Goal: Find contact information: Find contact information

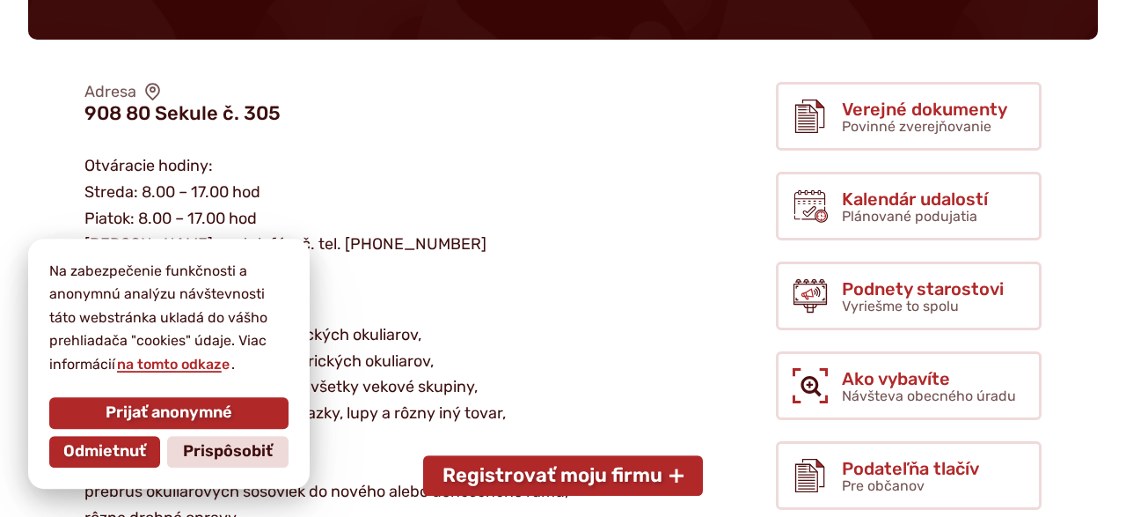
scroll to position [458, 0]
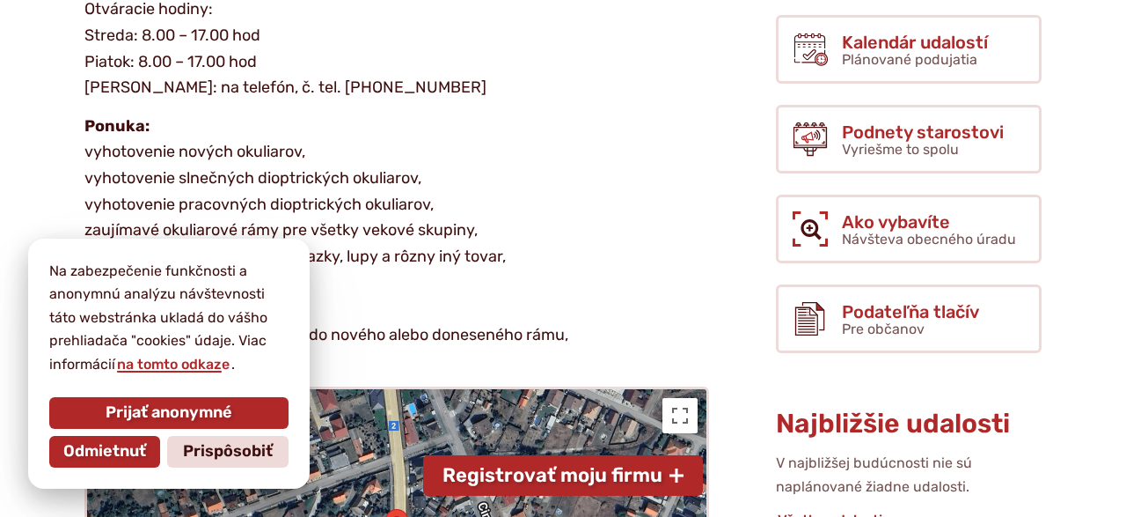
drag, startPoint x: 106, startPoint y: 462, endPoint x: 110, endPoint y: 451, distance: 11.1
click at [108, 458] on button "Odmietnuť" at bounding box center [104, 452] width 111 height 32
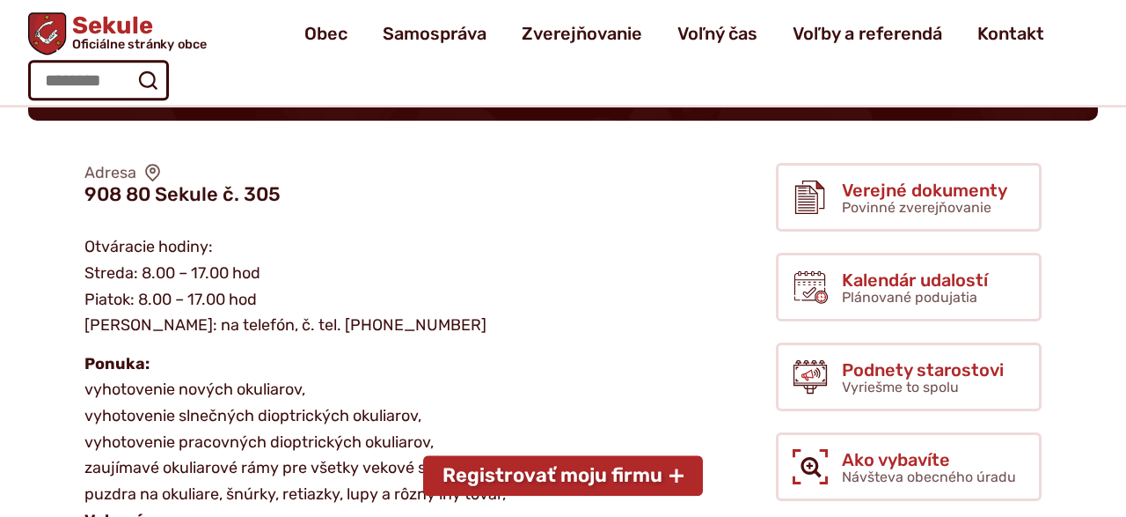
scroll to position [183, 0]
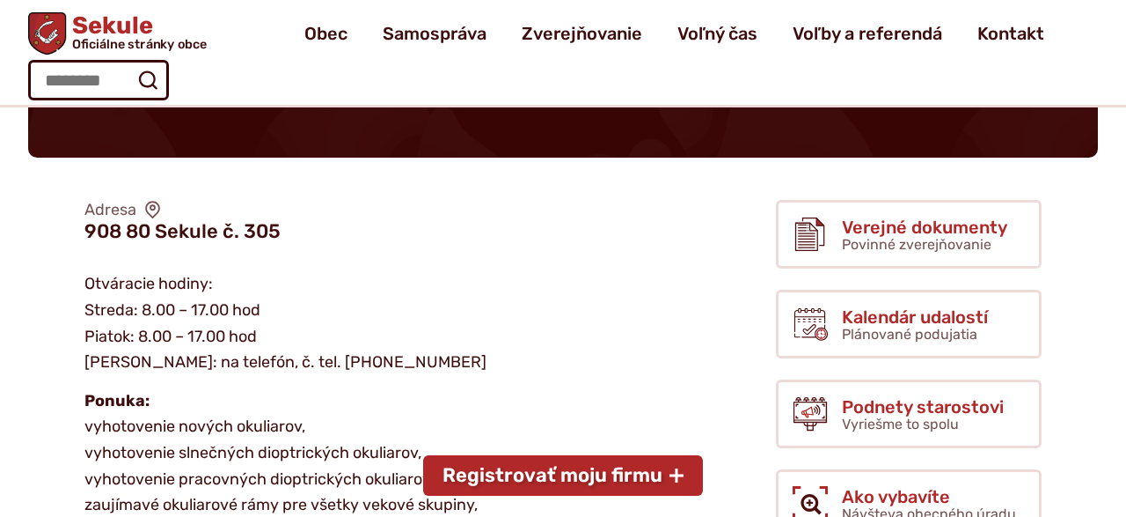
click at [150, 209] on use at bounding box center [152, 210] width 14 height 18
click at [156, 227] on figcaption "908 80 Sekule č. 305" at bounding box center [182, 231] width 196 height 23
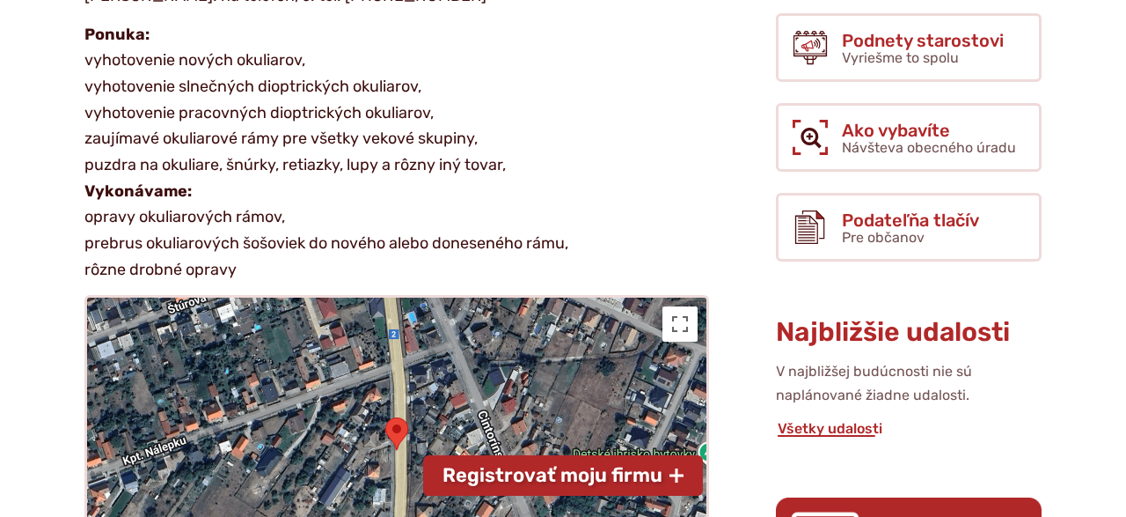
scroll to position [732, 0]
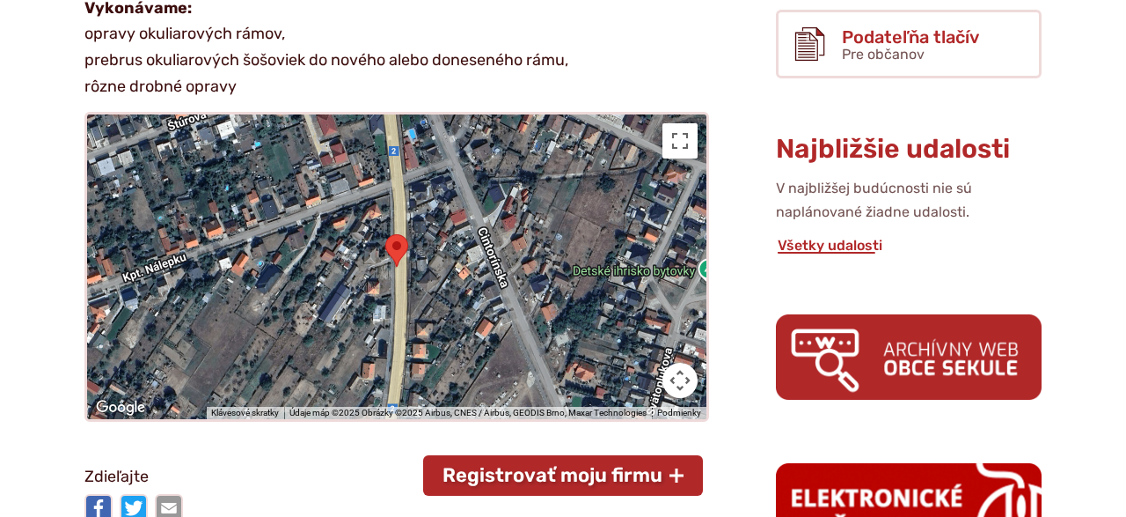
click at [399, 249] on img at bounding box center [396, 250] width 37 height 47
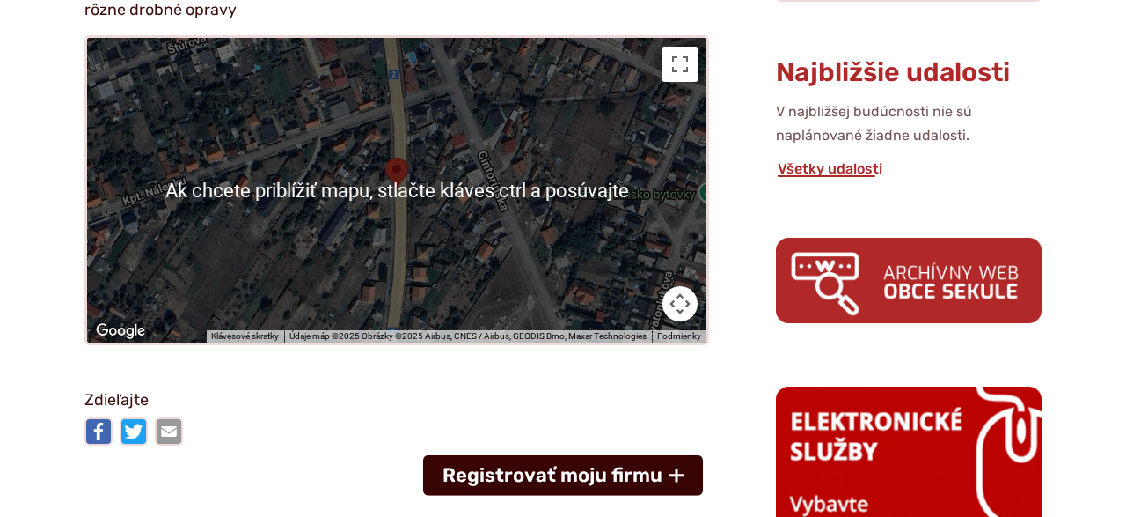
scroll to position [915, 0]
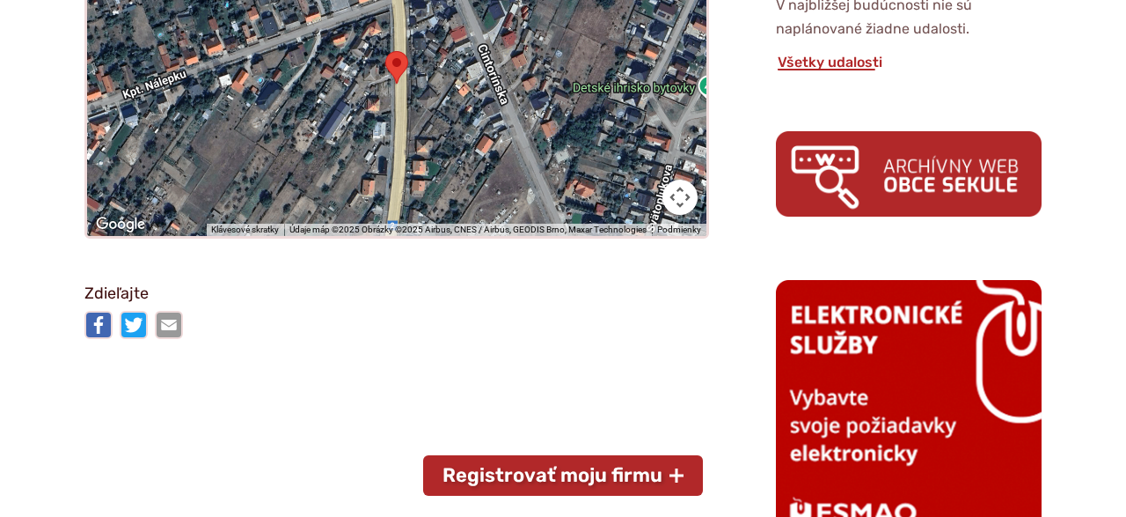
click at [399, 62] on img at bounding box center [396, 67] width 37 height 47
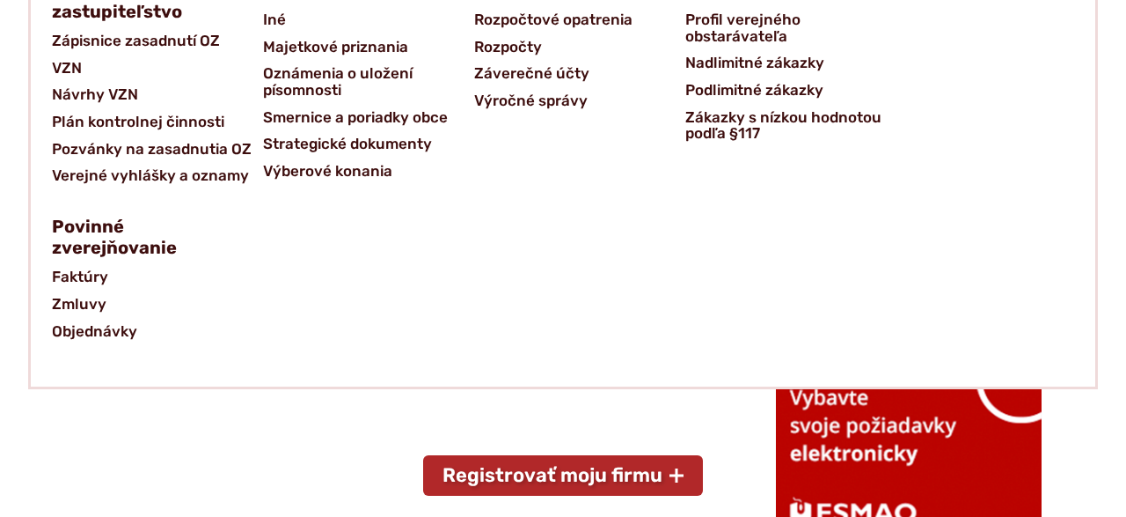
scroll to position [1281, 0]
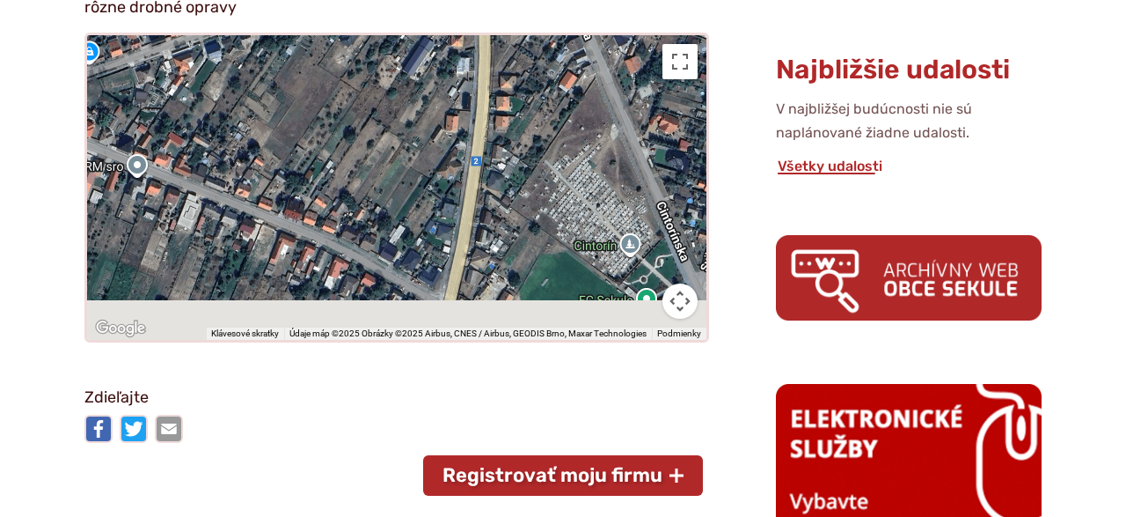
scroll to position [807, 0]
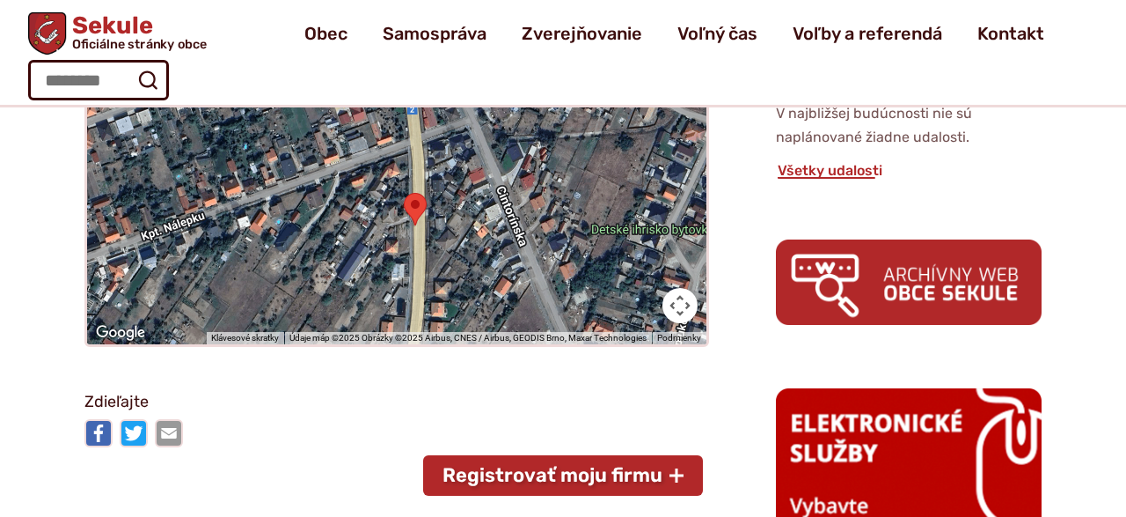
drag, startPoint x: 491, startPoint y: 156, endPoint x: 496, endPoint y: 195, distance: 39.9
click at [497, 194] on div at bounding box center [396, 192] width 619 height 304
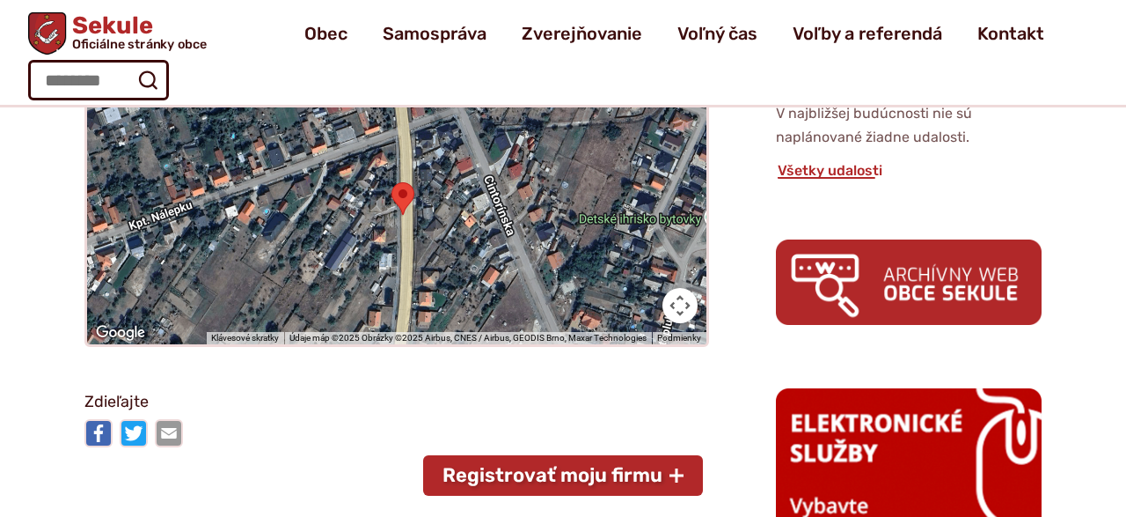
drag, startPoint x: 422, startPoint y: 205, endPoint x: 420, endPoint y: 196, distance: 9.2
click at [421, 198] on div at bounding box center [396, 192] width 619 height 304
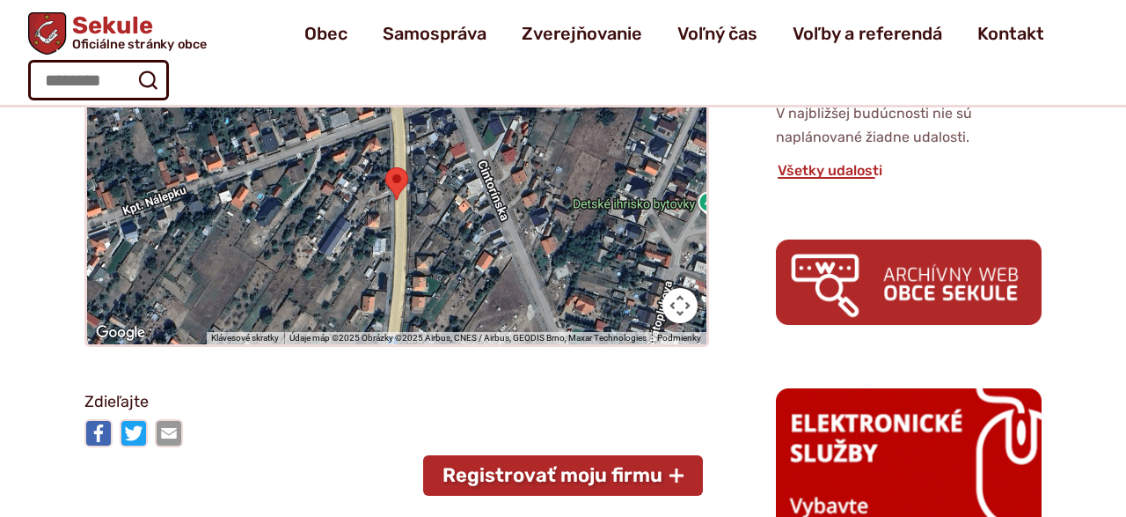
drag, startPoint x: 405, startPoint y: 194, endPoint x: 396, endPoint y: 182, distance: 15.1
click at [400, 189] on img at bounding box center [396, 183] width 37 height 47
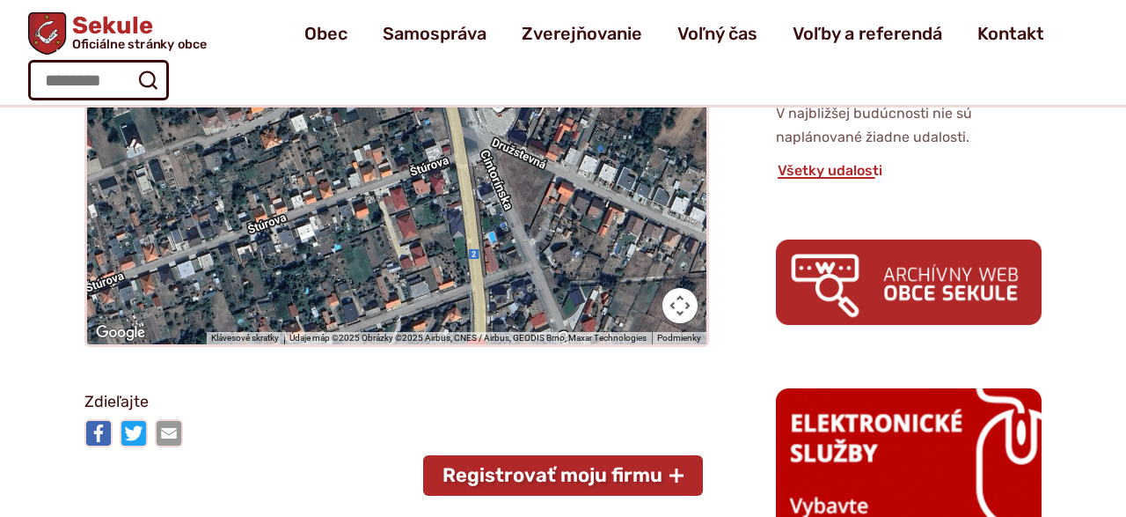
drag, startPoint x: 385, startPoint y: 152, endPoint x: 475, endPoint y: 329, distance: 198.3
click at [475, 330] on img at bounding box center [476, 353] width 37 height 47
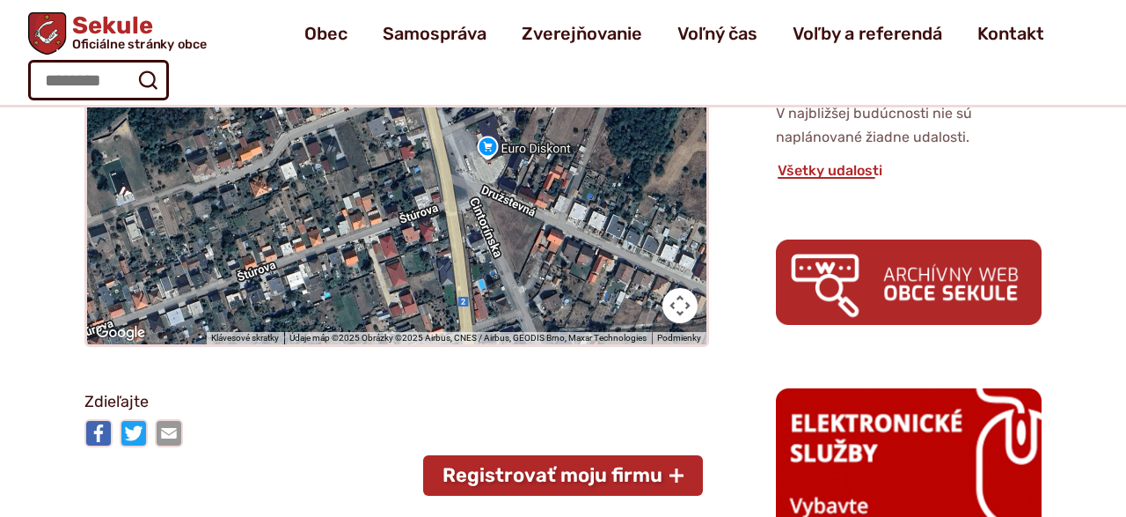
drag, startPoint x: 500, startPoint y: 159, endPoint x: 488, endPoint y: 216, distance: 58.3
click at [488, 216] on div at bounding box center [396, 192] width 619 height 304
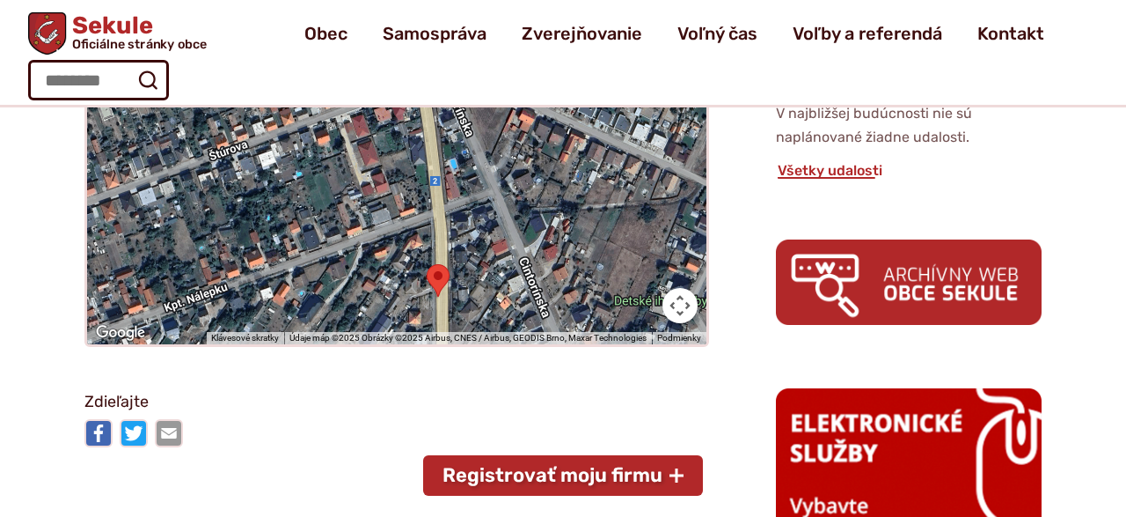
drag, startPoint x: 496, startPoint y: 308, endPoint x: 468, endPoint y: 185, distance: 126.4
click at [468, 185] on div at bounding box center [396, 192] width 619 height 304
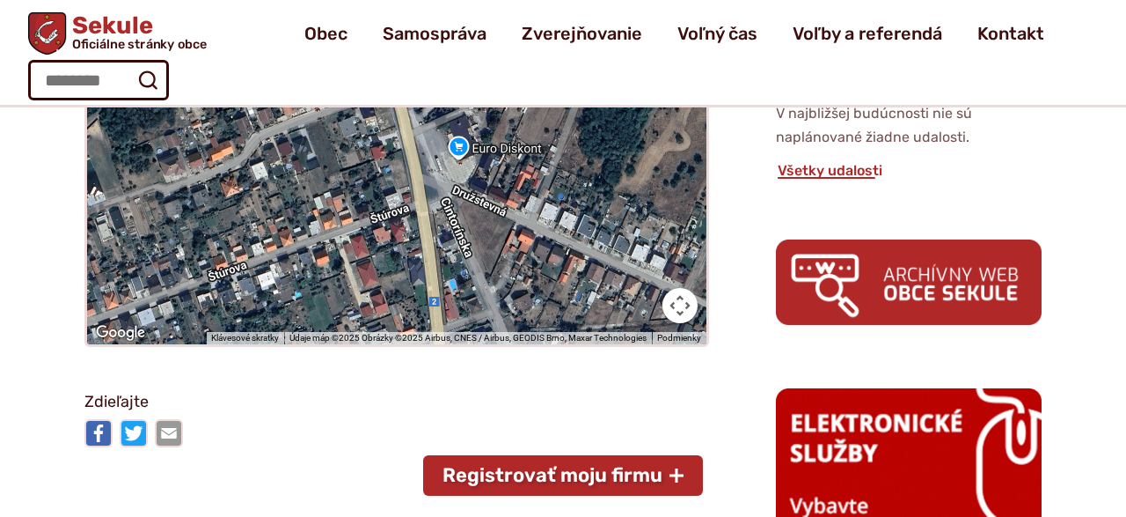
drag, startPoint x: 501, startPoint y: 318, endPoint x: 484, endPoint y: 378, distance: 63.0
click at [492, 344] on div "Ak chcete priblížiť mapu, stlačte kláves ctrl a posúvajte" at bounding box center [396, 192] width 619 height 304
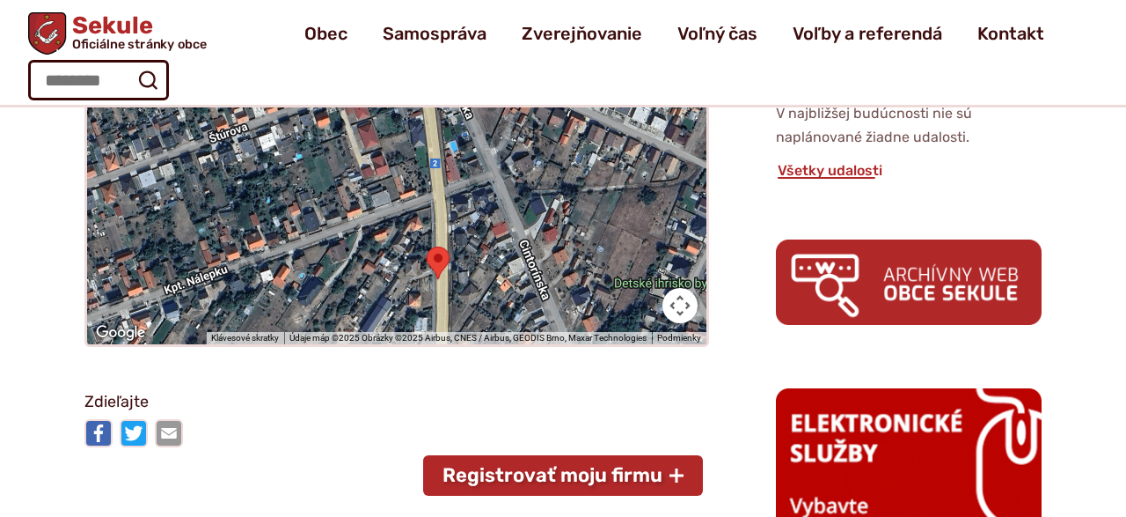
drag, startPoint x: 488, startPoint y: 211, endPoint x: 529, endPoint y: 99, distance: 118.9
click at [529, 99] on div at bounding box center [396, 192] width 619 height 304
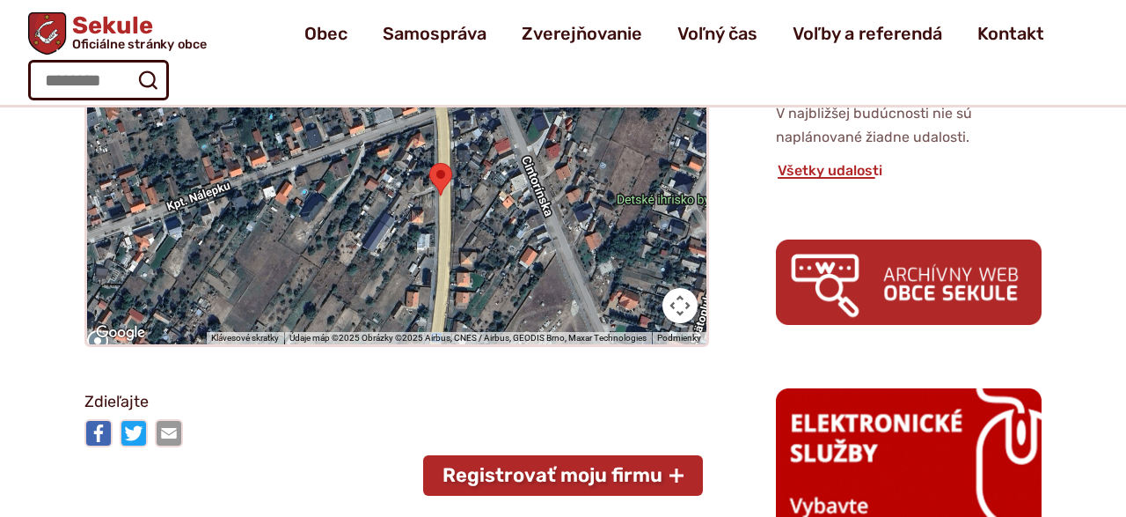
drag, startPoint x: 493, startPoint y: 253, endPoint x: 499, endPoint y: 186, distance: 68.0
click at [498, 176] on div at bounding box center [396, 192] width 619 height 304
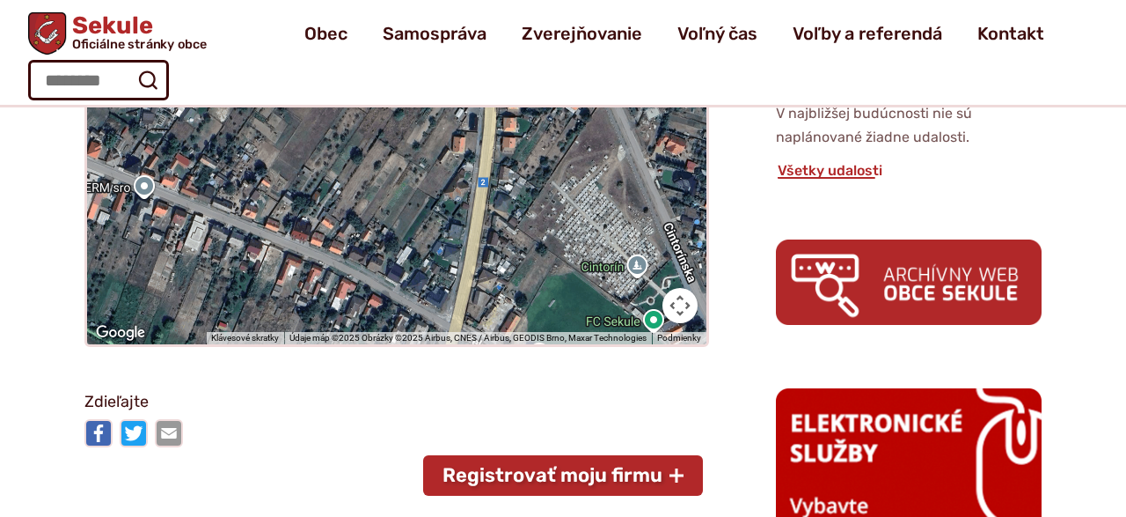
drag, startPoint x: 480, startPoint y: 267, endPoint x: 531, endPoint y: 128, distance: 148.9
click at [531, 128] on div at bounding box center [396, 192] width 619 height 304
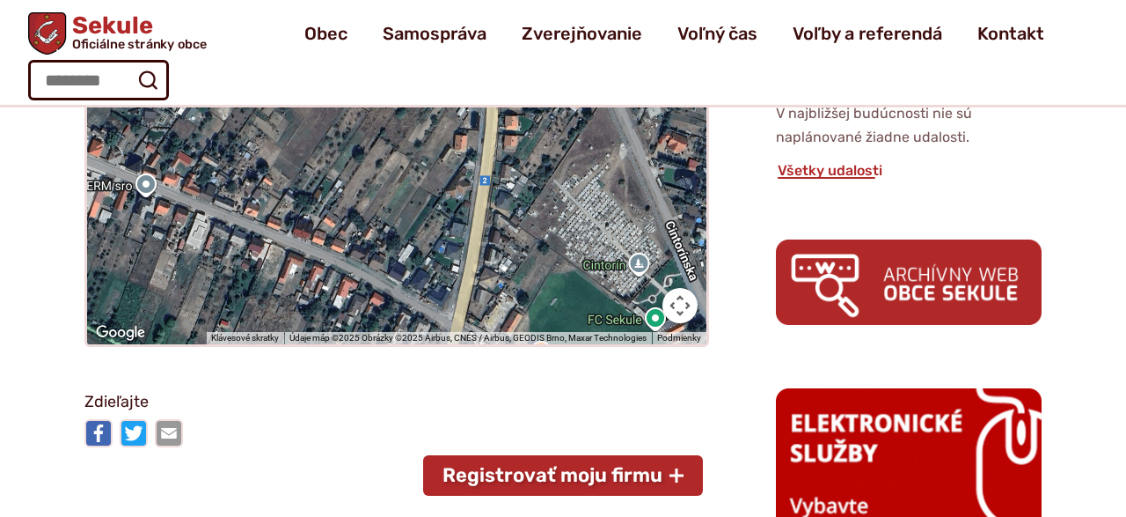
drag, startPoint x: 513, startPoint y: 323, endPoint x: 548, endPoint y: 181, distance: 146.0
click at [548, 181] on div "Ak chcete priblížiť mapu, stlačte kláves ctrl a posúvajte Klávesové skratky Úda…" at bounding box center [396, 192] width 619 height 304
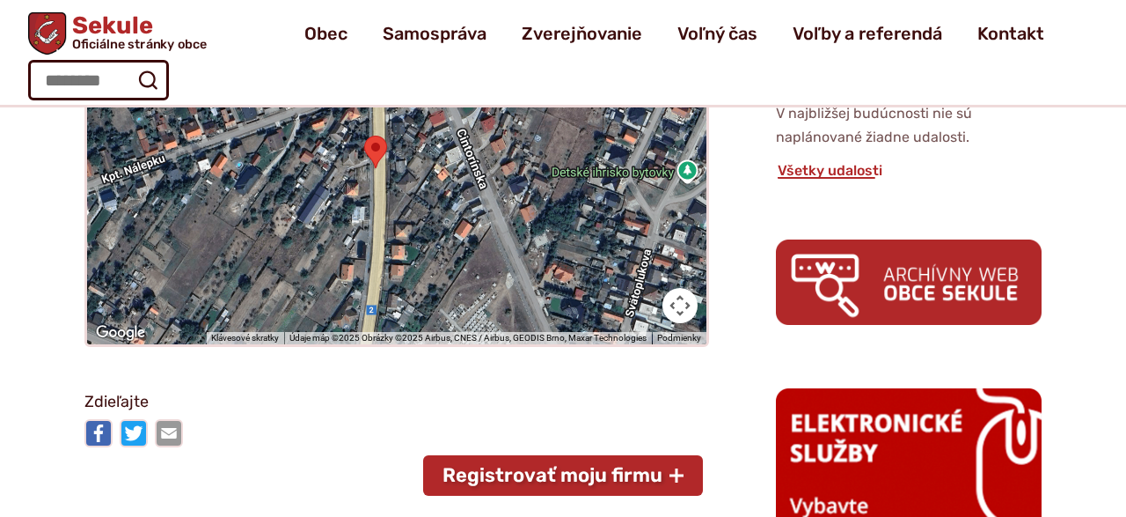
drag, startPoint x: 518, startPoint y: 253, endPoint x: 401, endPoint y: 381, distance: 173.8
click at [402, 344] on div "Ak chcete priblížiť mapu, stlačte kláves ctrl a posúvajte" at bounding box center [396, 192] width 619 height 304
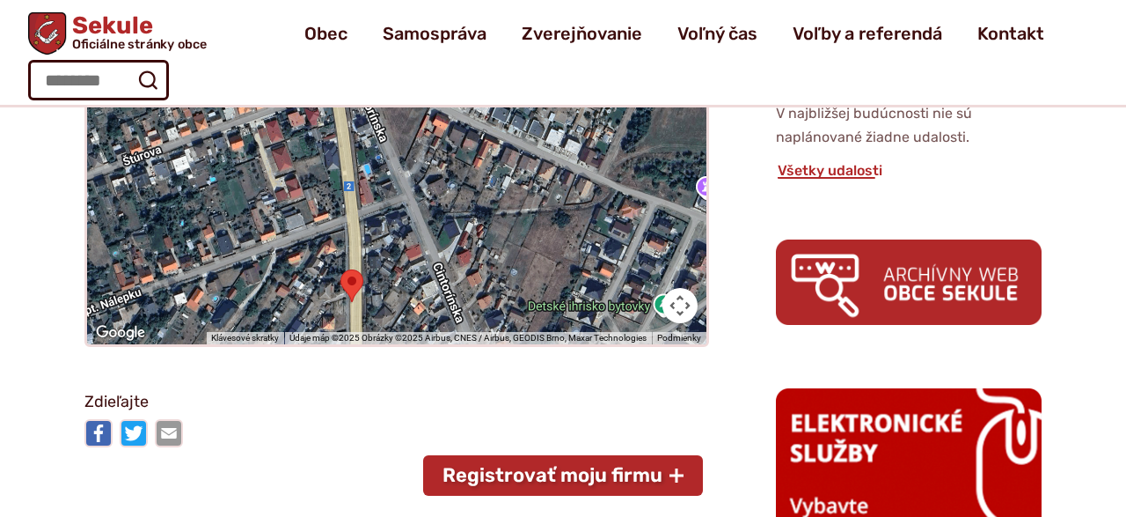
drag, startPoint x: 473, startPoint y: 212, endPoint x: 458, endPoint y: 337, distance: 125.7
click at [458, 337] on div "Ak chcete priblížiť mapu, stlačte kláves ctrl a posúvajte Klávesové skratky Úda…" at bounding box center [396, 192] width 619 height 304
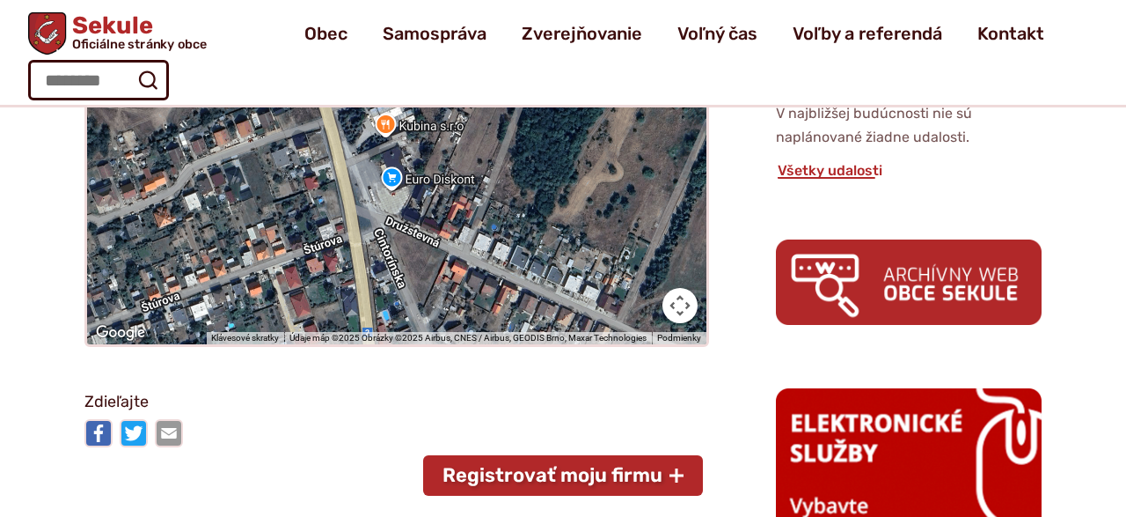
drag, startPoint x: 429, startPoint y: 261, endPoint x: 443, endPoint y: 367, distance: 106.4
click at [443, 344] on div "Ak chcete priblížiť mapu, stlačte kláves ctrl a posúvajte" at bounding box center [396, 192] width 619 height 304
drag, startPoint x: 355, startPoint y: 341, endPoint x: 365, endPoint y: 200, distance: 142.1
click at [358, 164] on div "Ak chcete priblížiť mapu, stlačte kláves ctrl a posúvajte Klávesové skratky Úda…" at bounding box center [396, 192] width 619 height 304
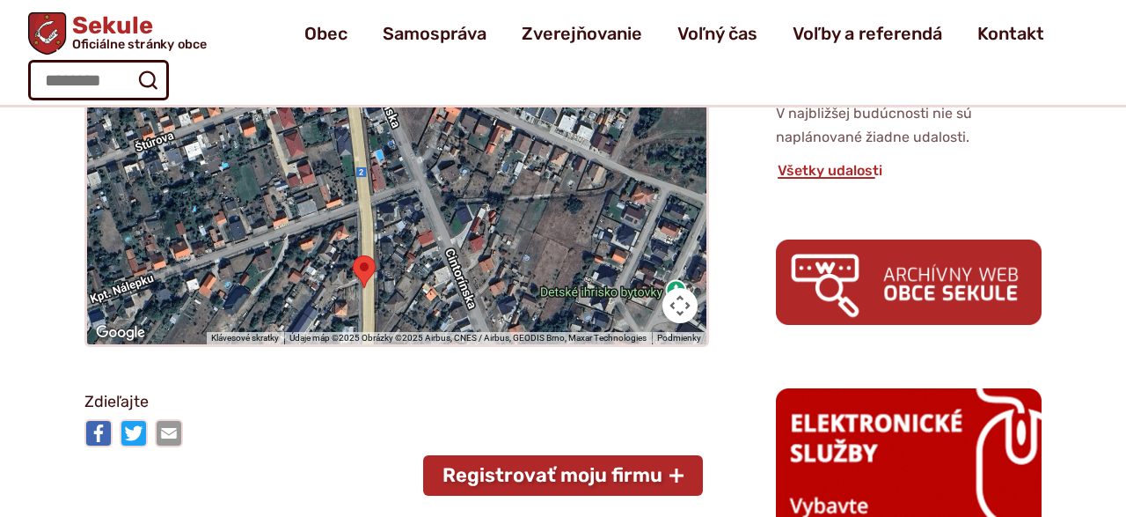
drag, startPoint x: 388, startPoint y: 308, endPoint x: 383, endPoint y: 142, distance: 166.4
click at [383, 142] on div at bounding box center [396, 192] width 619 height 304
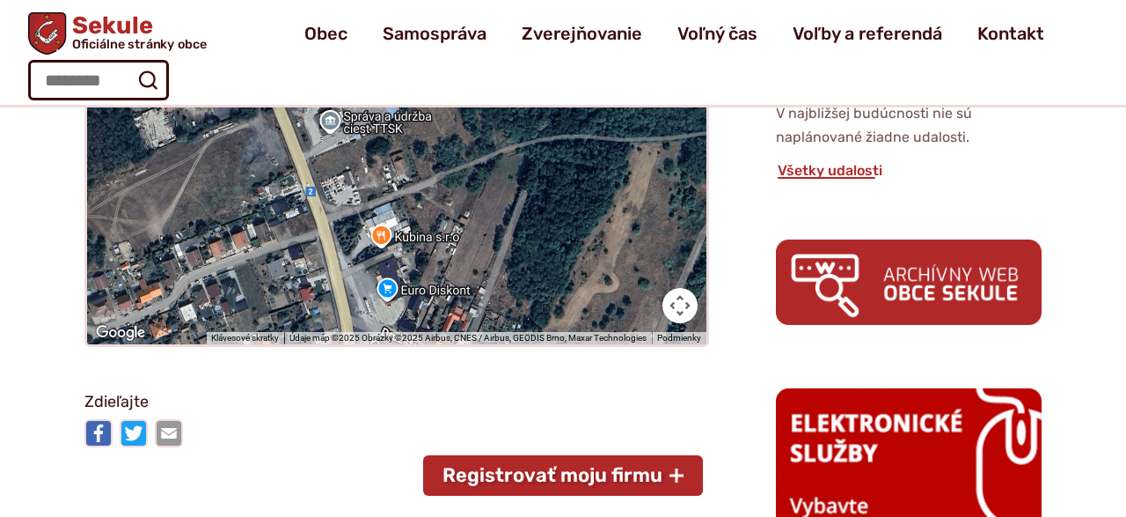
drag, startPoint x: 407, startPoint y: 114, endPoint x: 411, endPoint y: 385, distance: 270.2
click at [411, 344] on div "Ak chcete priblížiť mapu, stlačte kláves ctrl a posúvajte" at bounding box center [396, 192] width 619 height 304
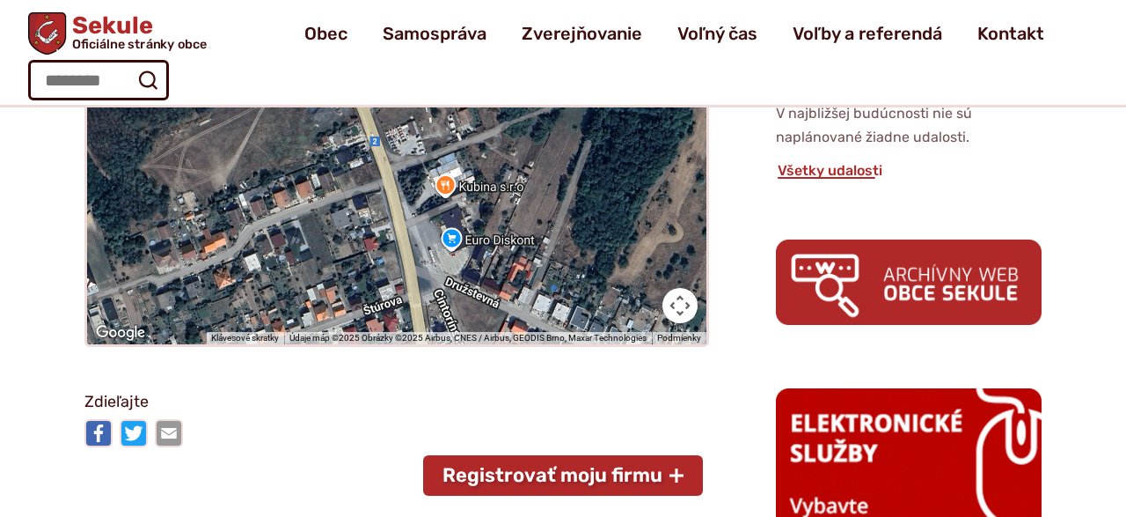
drag, startPoint x: 363, startPoint y: 148, endPoint x: 428, endPoint y: 101, distance: 79.4
click at [428, 101] on div at bounding box center [396, 192] width 619 height 304
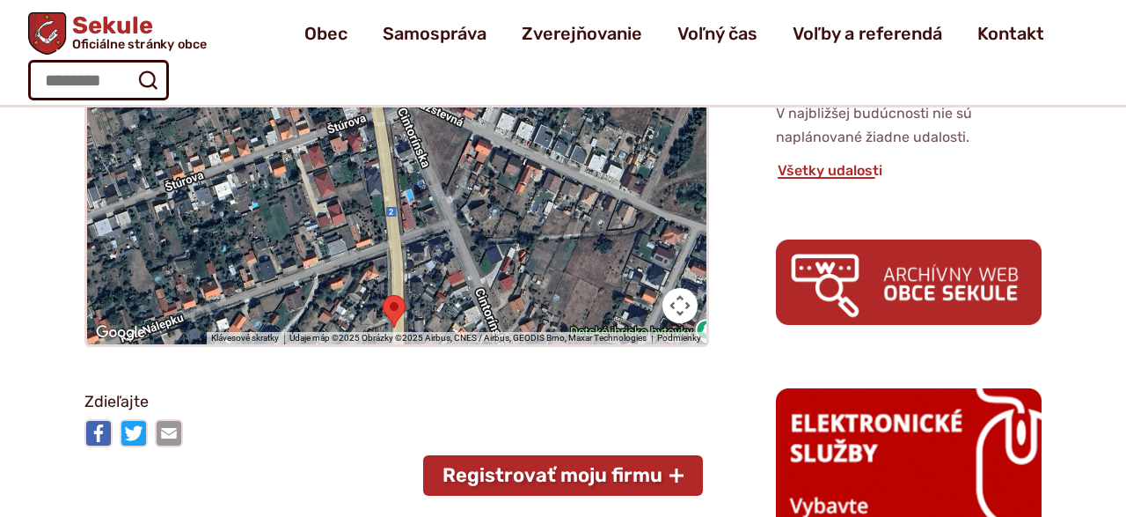
drag, startPoint x: 457, startPoint y: 281, endPoint x: 421, endPoint y: 94, distance: 190.0
click at [421, 94] on div at bounding box center [396, 192] width 619 height 304
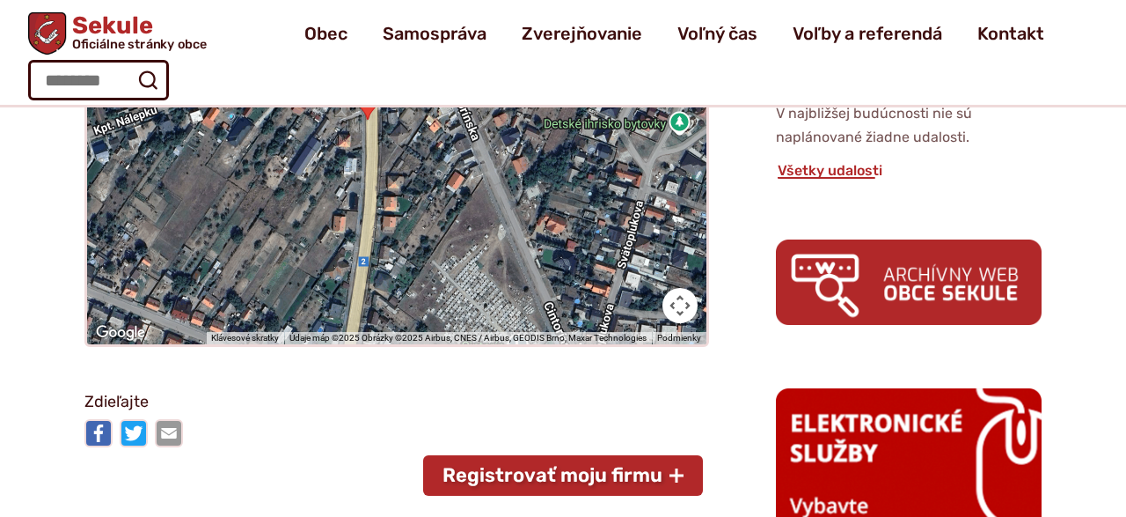
drag, startPoint x: 443, startPoint y: 258, endPoint x: 416, endPoint y: 84, distance: 176.2
click at [416, 84] on div at bounding box center [396, 192] width 619 height 304
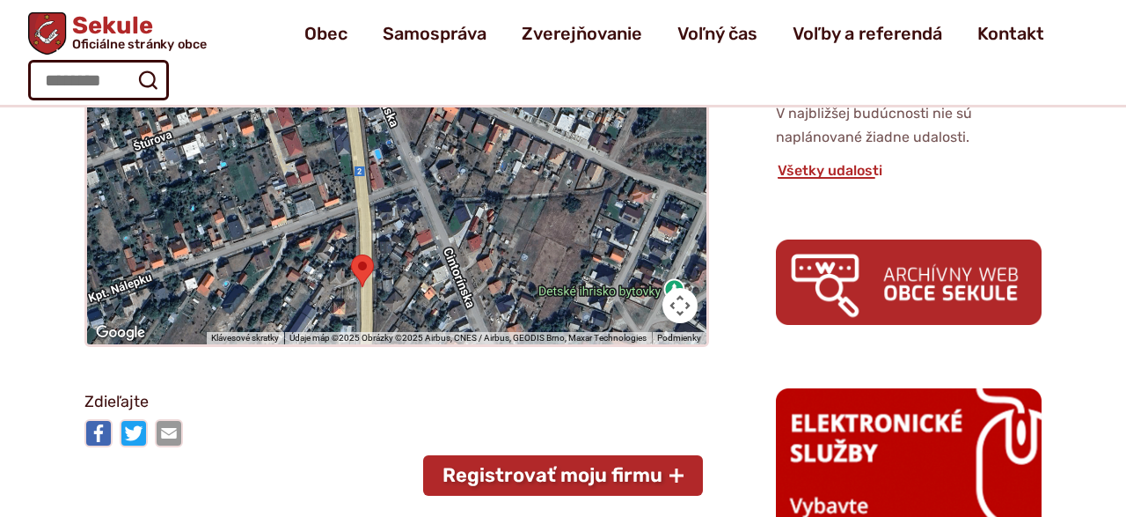
drag, startPoint x: 413, startPoint y: 185, endPoint x: 407, endPoint y: 354, distance: 169.0
click at [407, 344] on div "Ak chcete priblížiť mapu, stlačte kláves ctrl a posúvajte" at bounding box center [396, 192] width 619 height 304
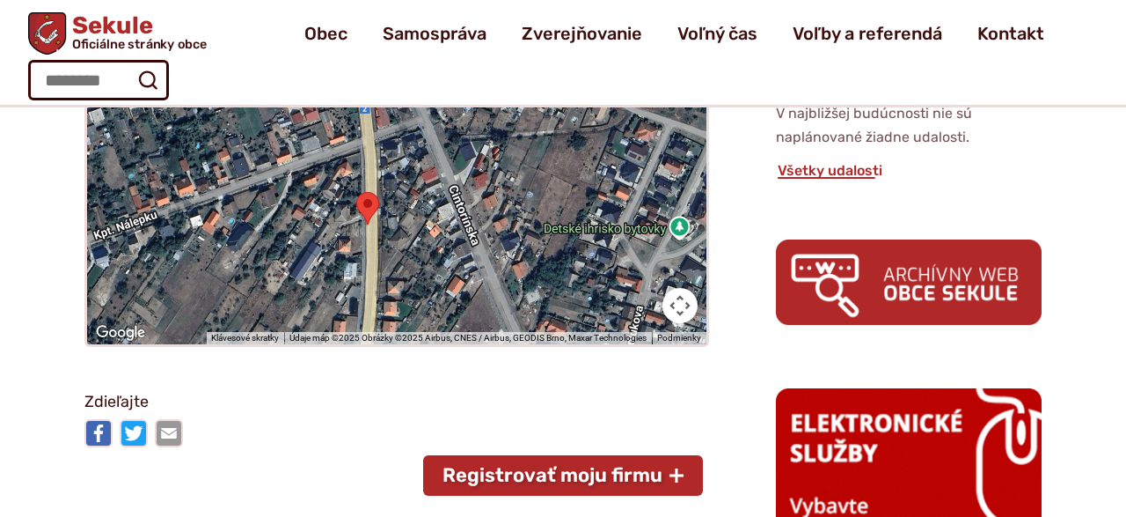
drag, startPoint x: 430, startPoint y: 292, endPoint x: 436, endPoint y: 227, distance: 65.3
click at [436, 227] on div at bounding box center [396, 192] width 619 height 304
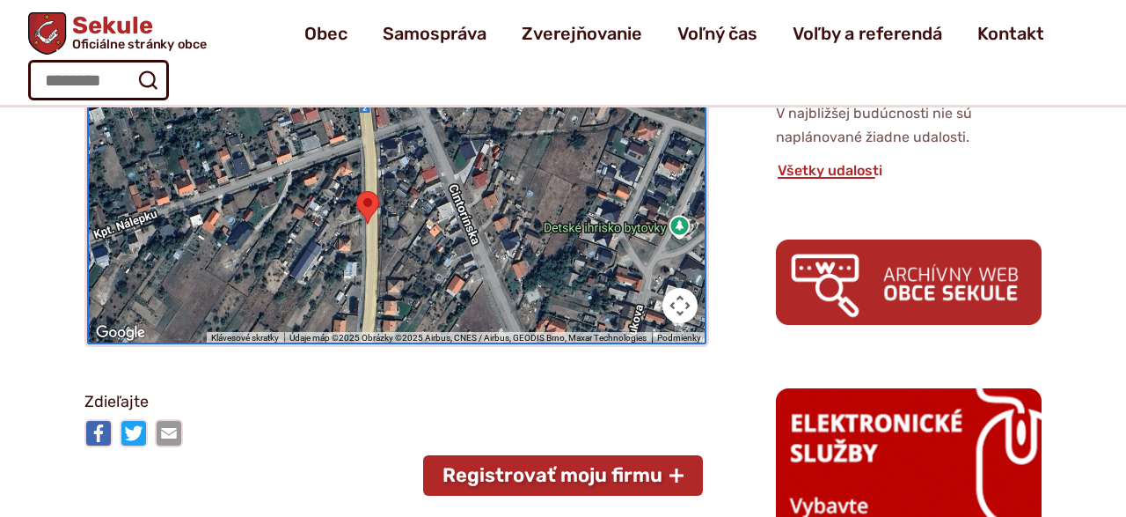
click at [372, 205] on img at bounding box center [367, 207] width 37 height 47
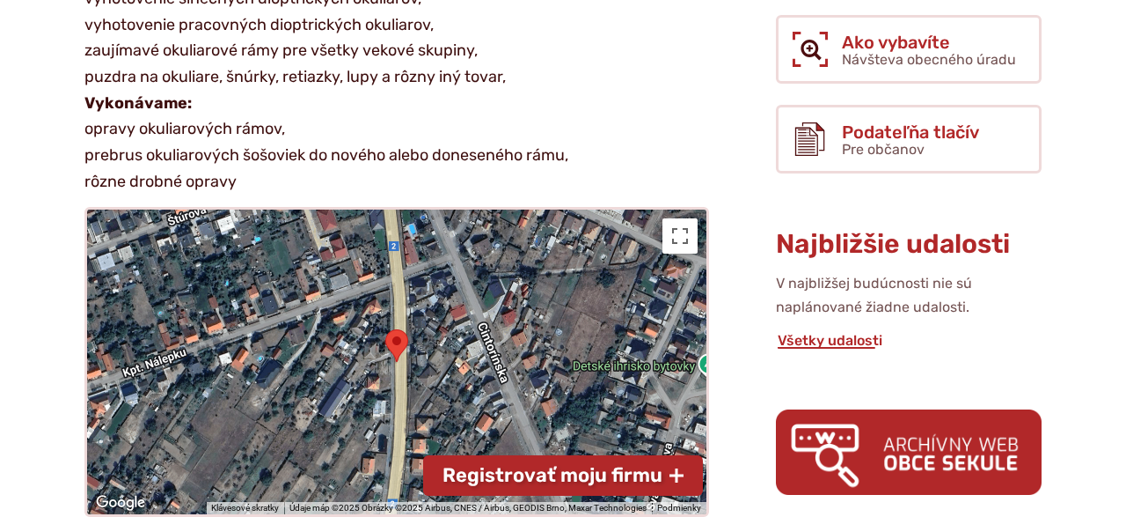
scroll to position [641, 0]
